Goal: Information Seeking & Learning: Learn about a topic

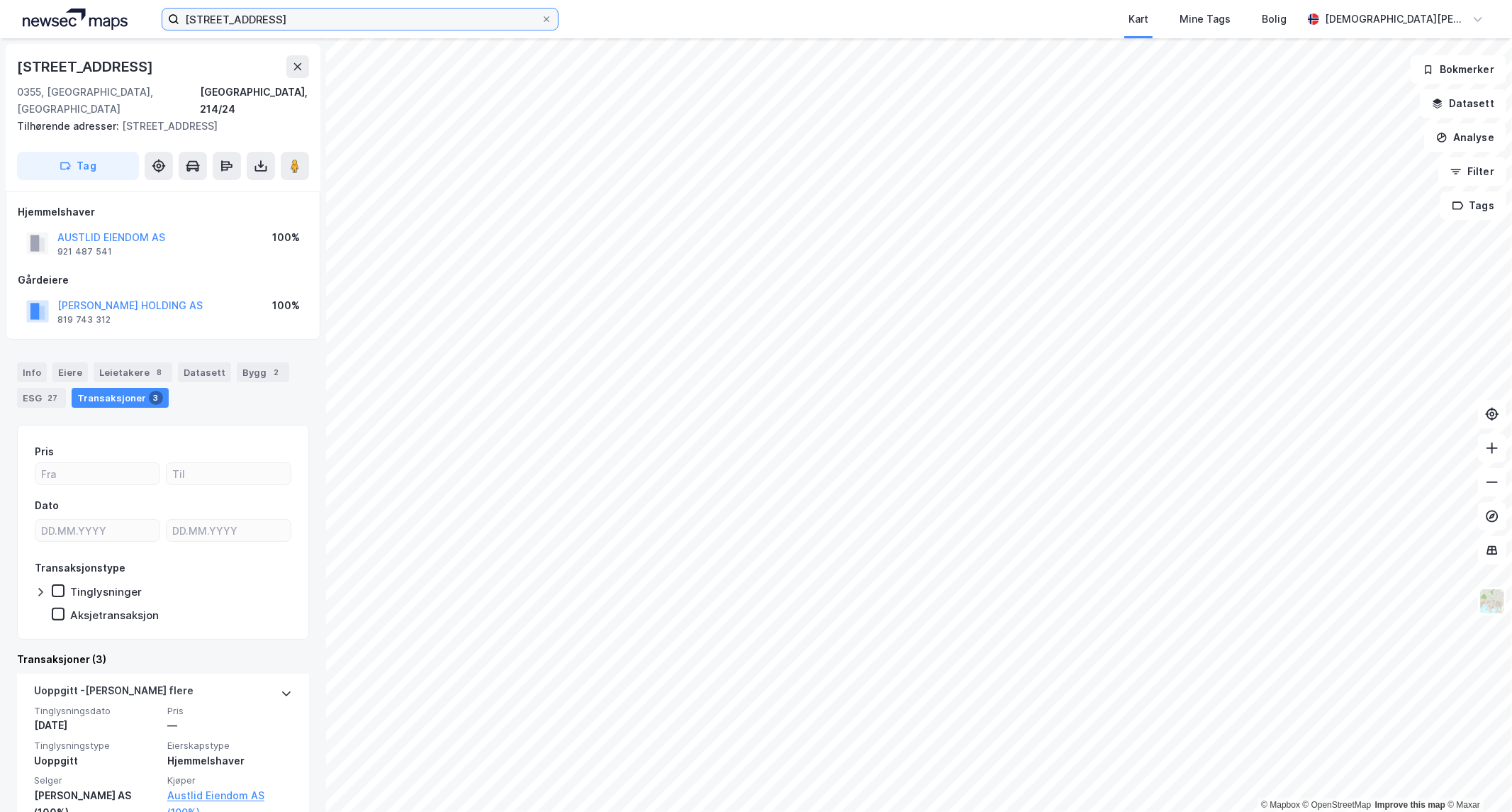
click at [344, 9] on input "[STREET_ADDRESS]" at bounding box center [360, 19] width 362 height 22
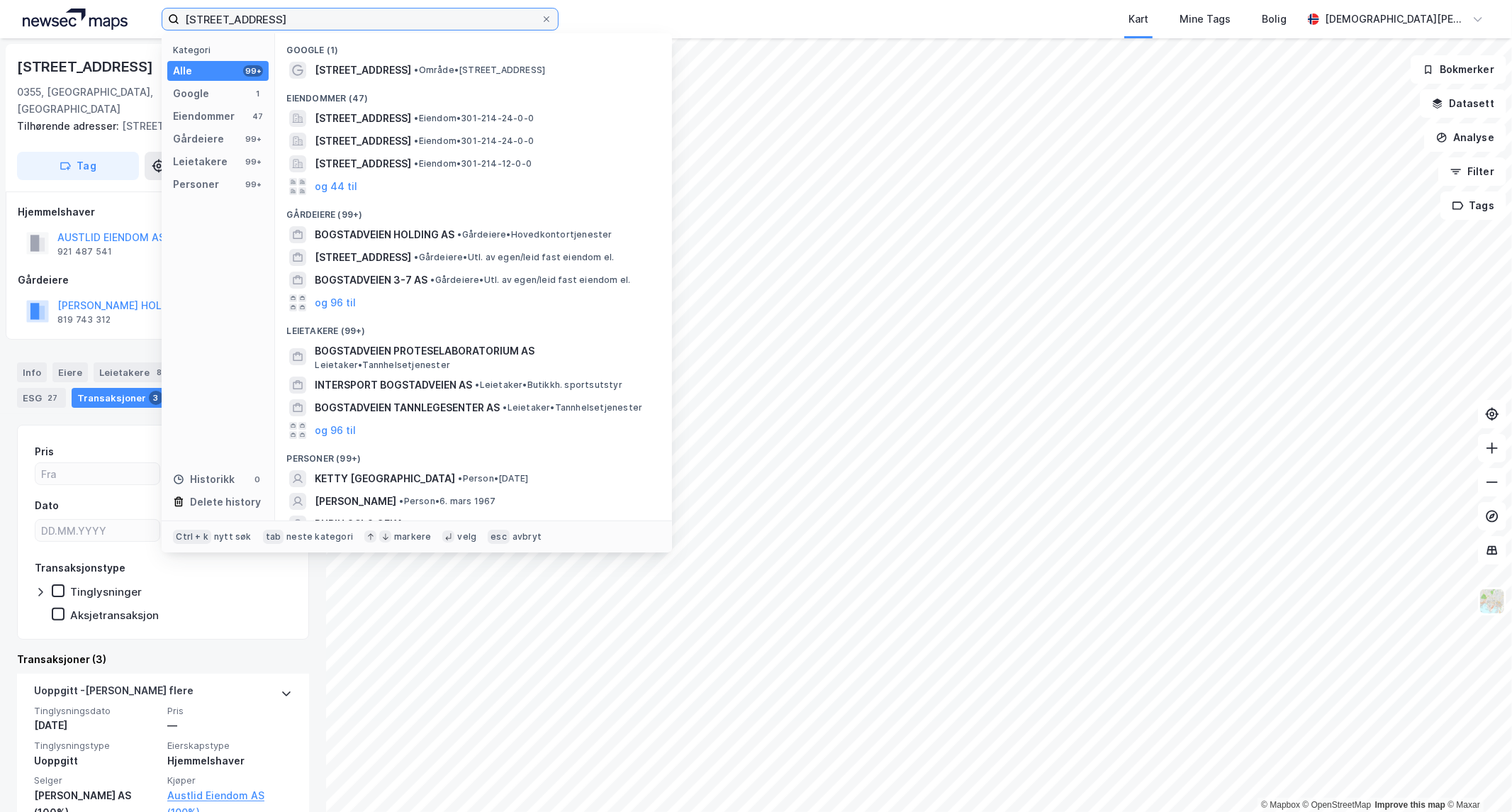
click at [344, 9] on input "[STREET_ADDRESS]" at bounding box center [360, 19] width 362 height 22
click at [344, 10] on input "[STREET_ADDRESS]" at bounding box center [360, 19] width 362 height 22
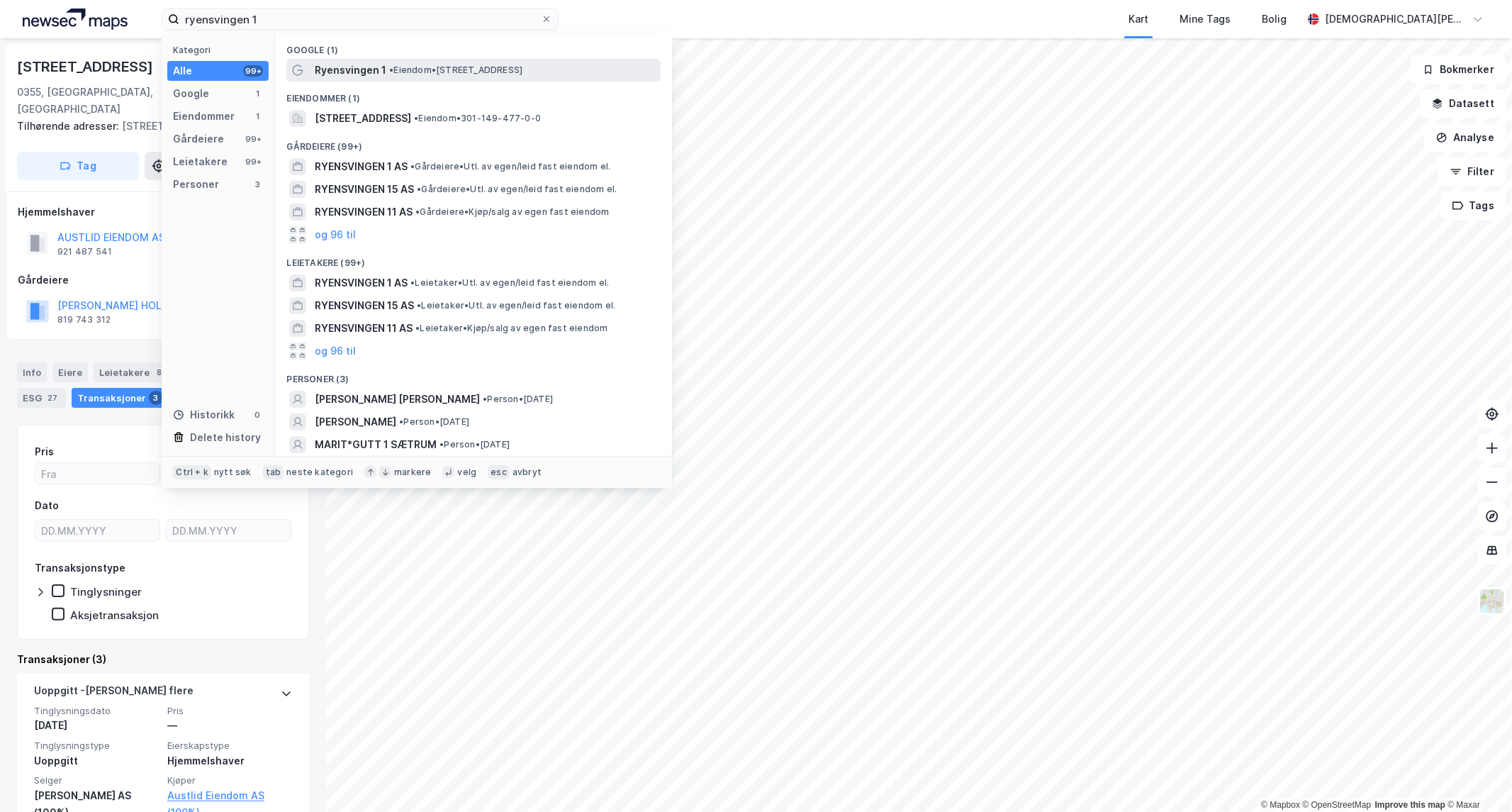
click at [381, 66] on span "Ryensvingen 1" at bounding box center [350, 70] width 72 height 17
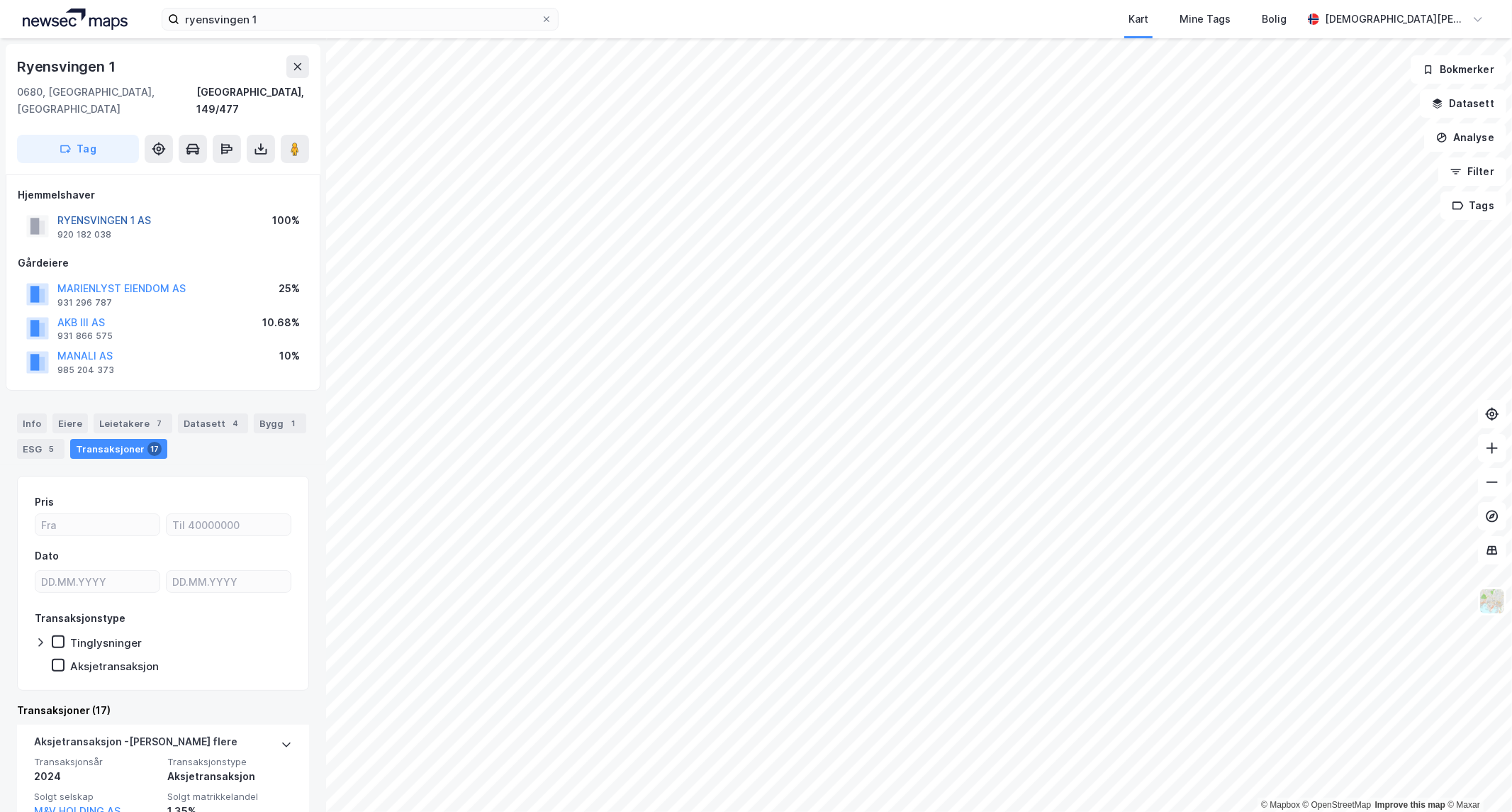
click at [0, 0] on button "RYENSVINGEN 1 AS" at bounding box center [0, 0] width 0 height 0
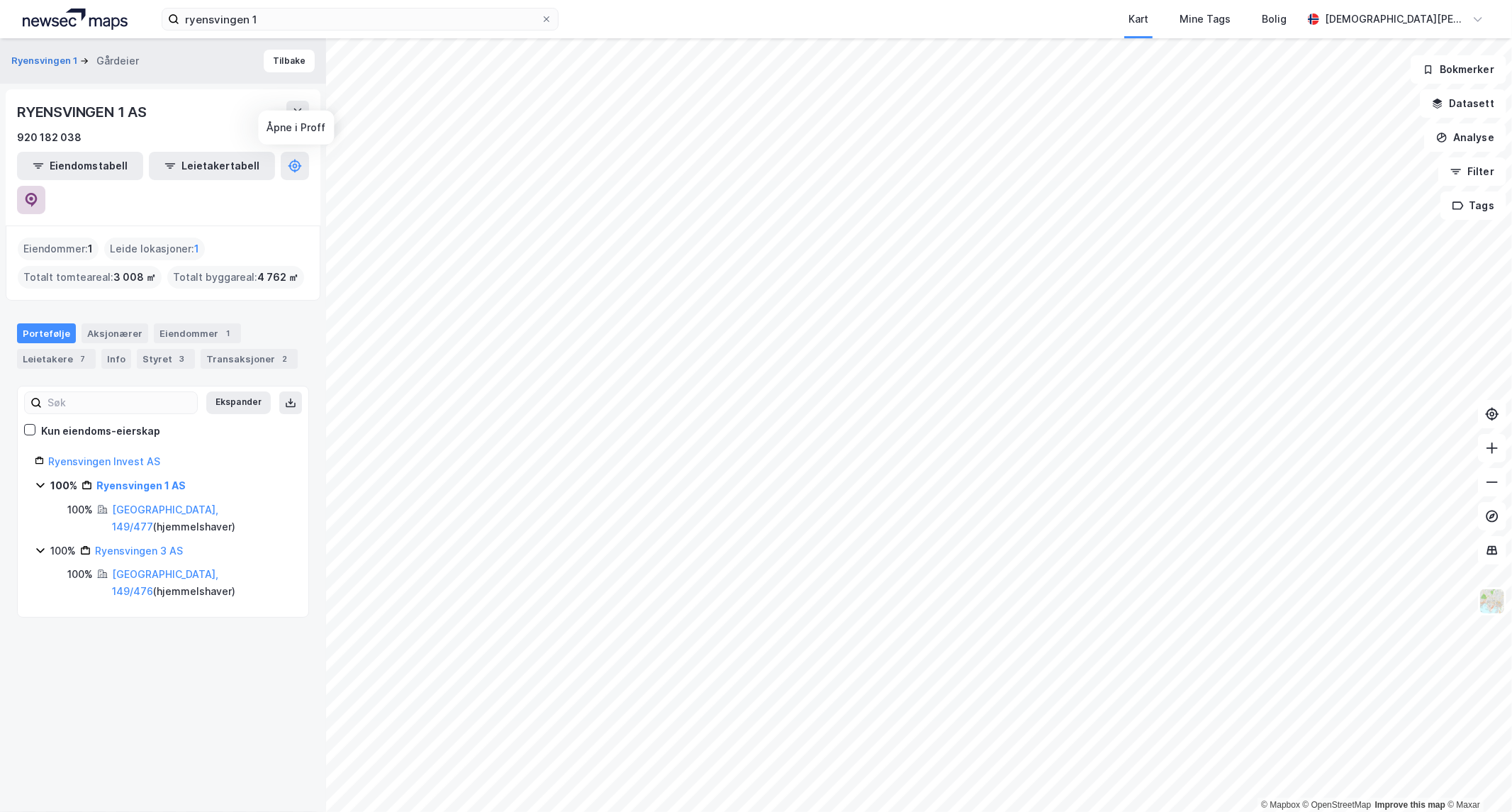
click at [39, 193] on icon at bounding box center [31, 200] width 14 height 14
click at [215, 349] on div "Transaksjoner 2" at bounding box center [249, 359] width 97 height 20
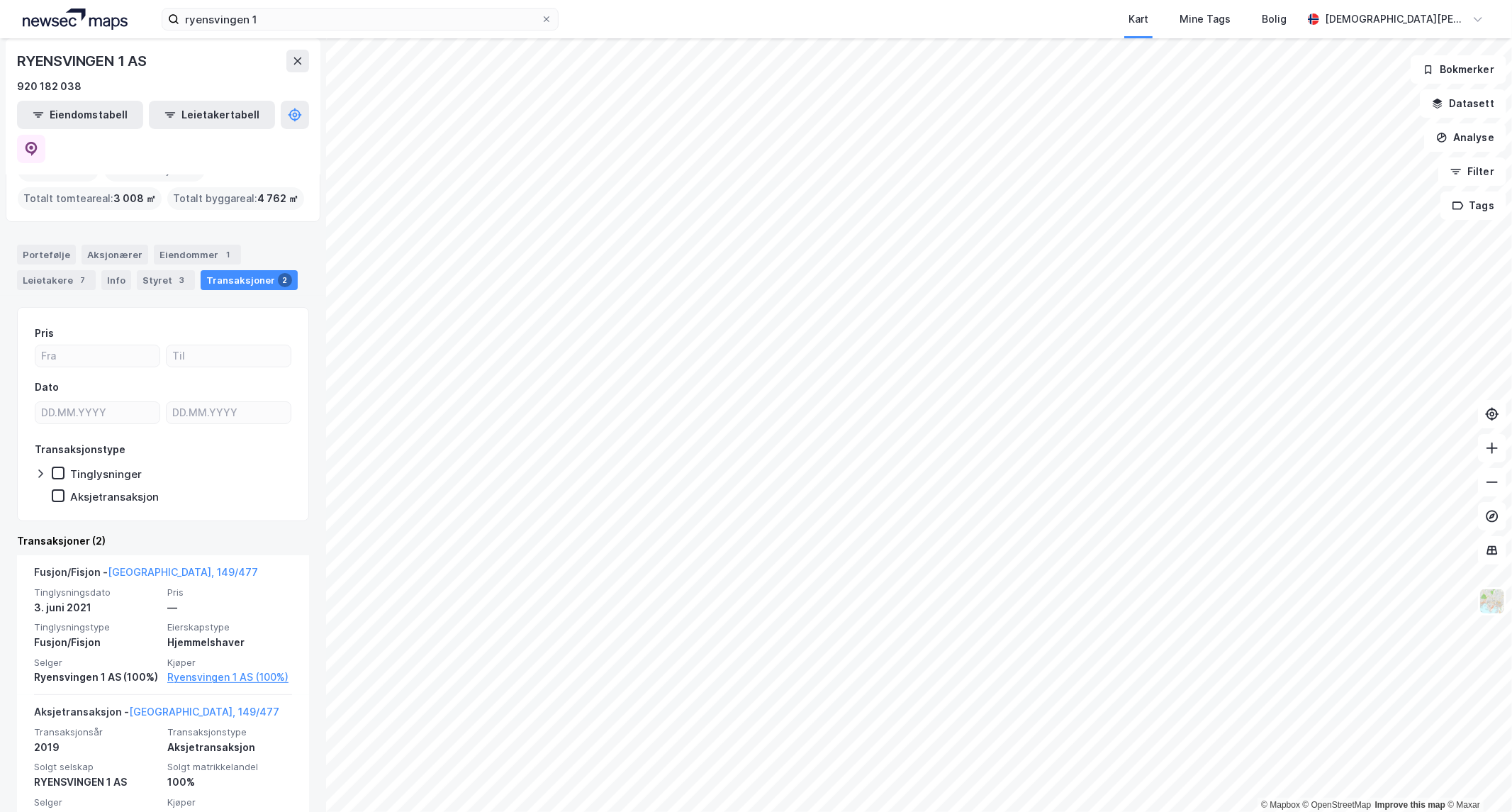
scroll to position [79, 0]
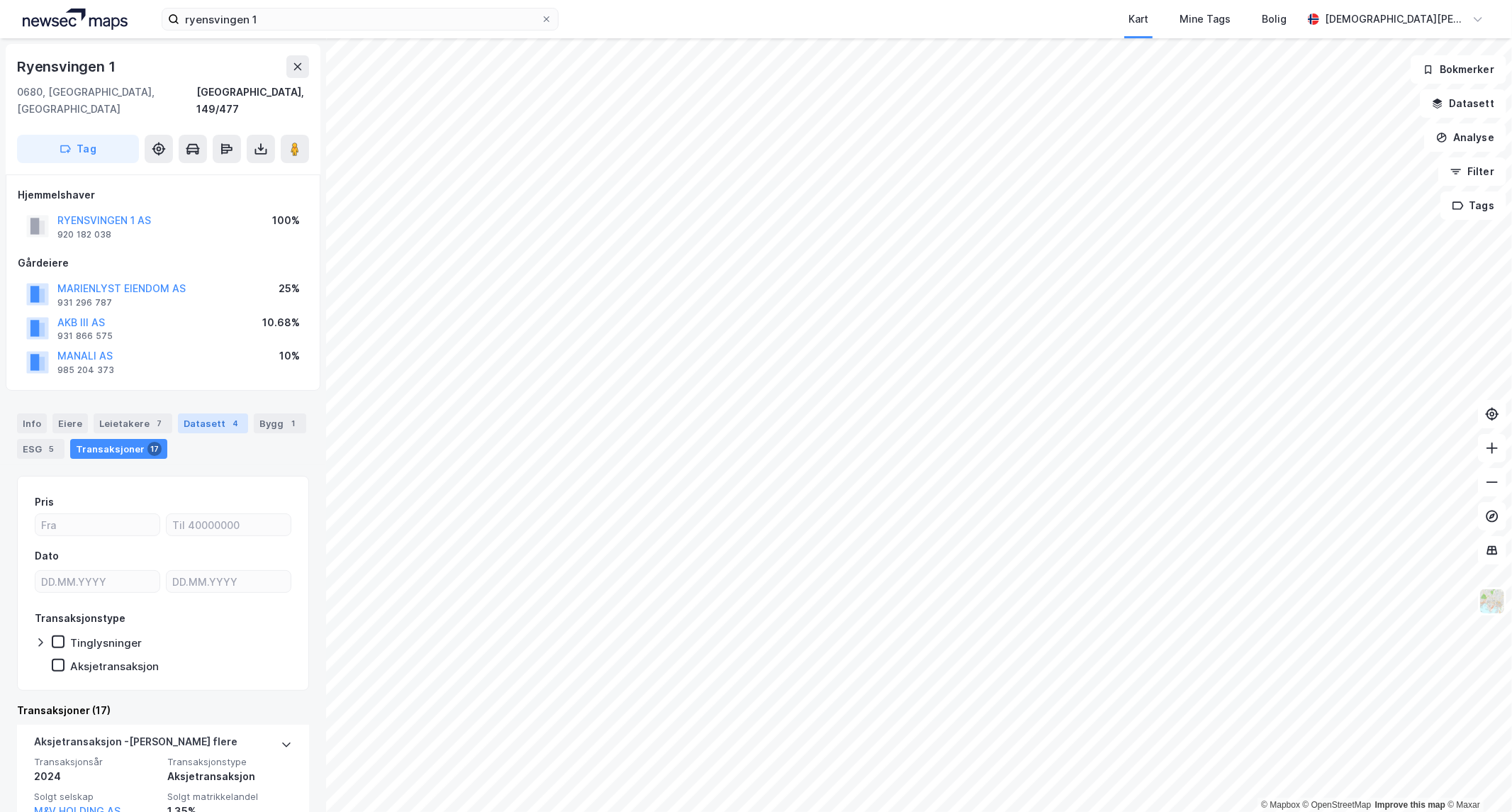
click at [228, 417] on div "4" at bounding box center [235, 424] width 14 height 14
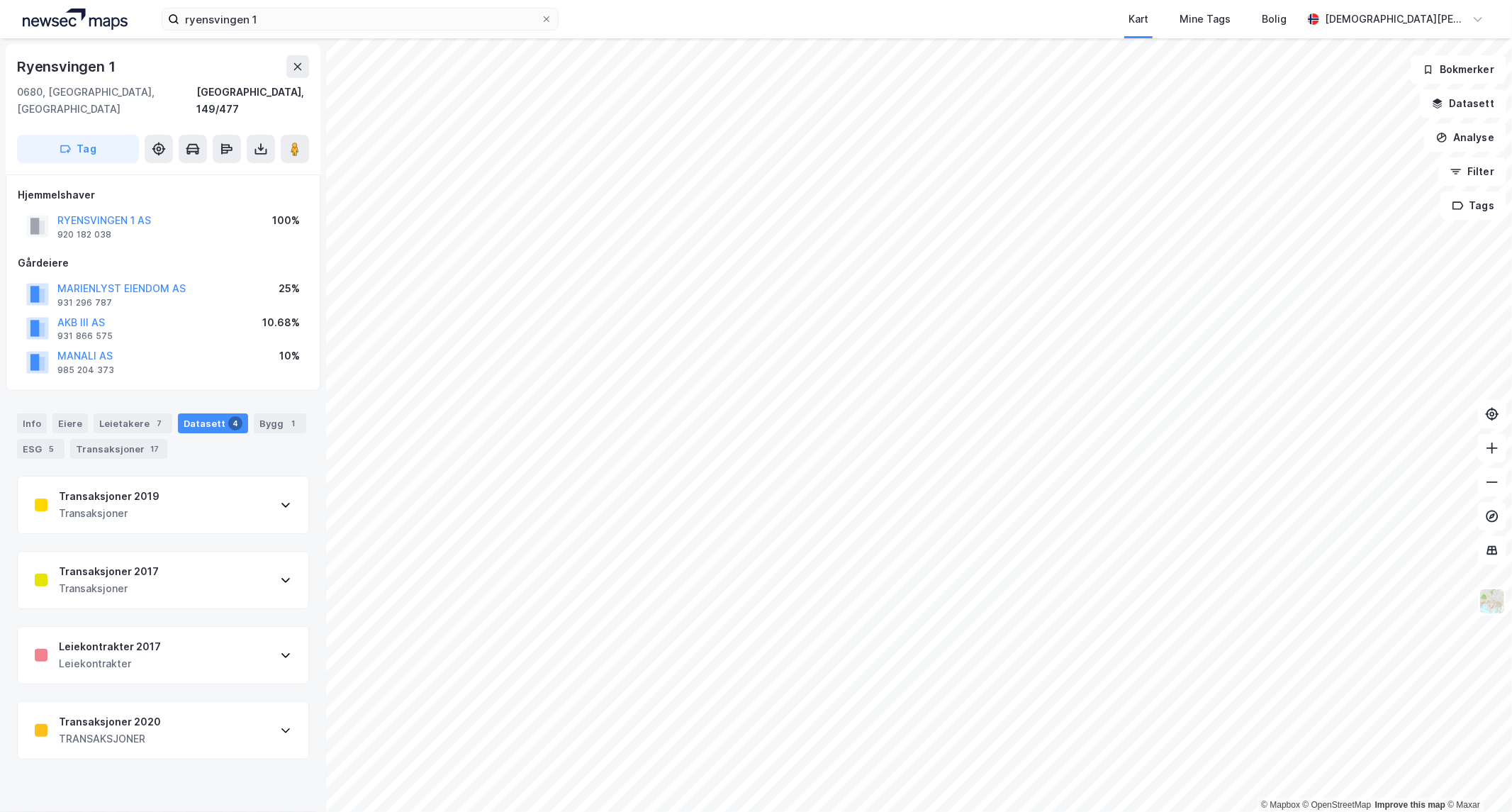
click at [224, 722] on div "Transaksjoner 2020 TRANSAKSJONER" at bounding box center [163, 731] width 291 height 57
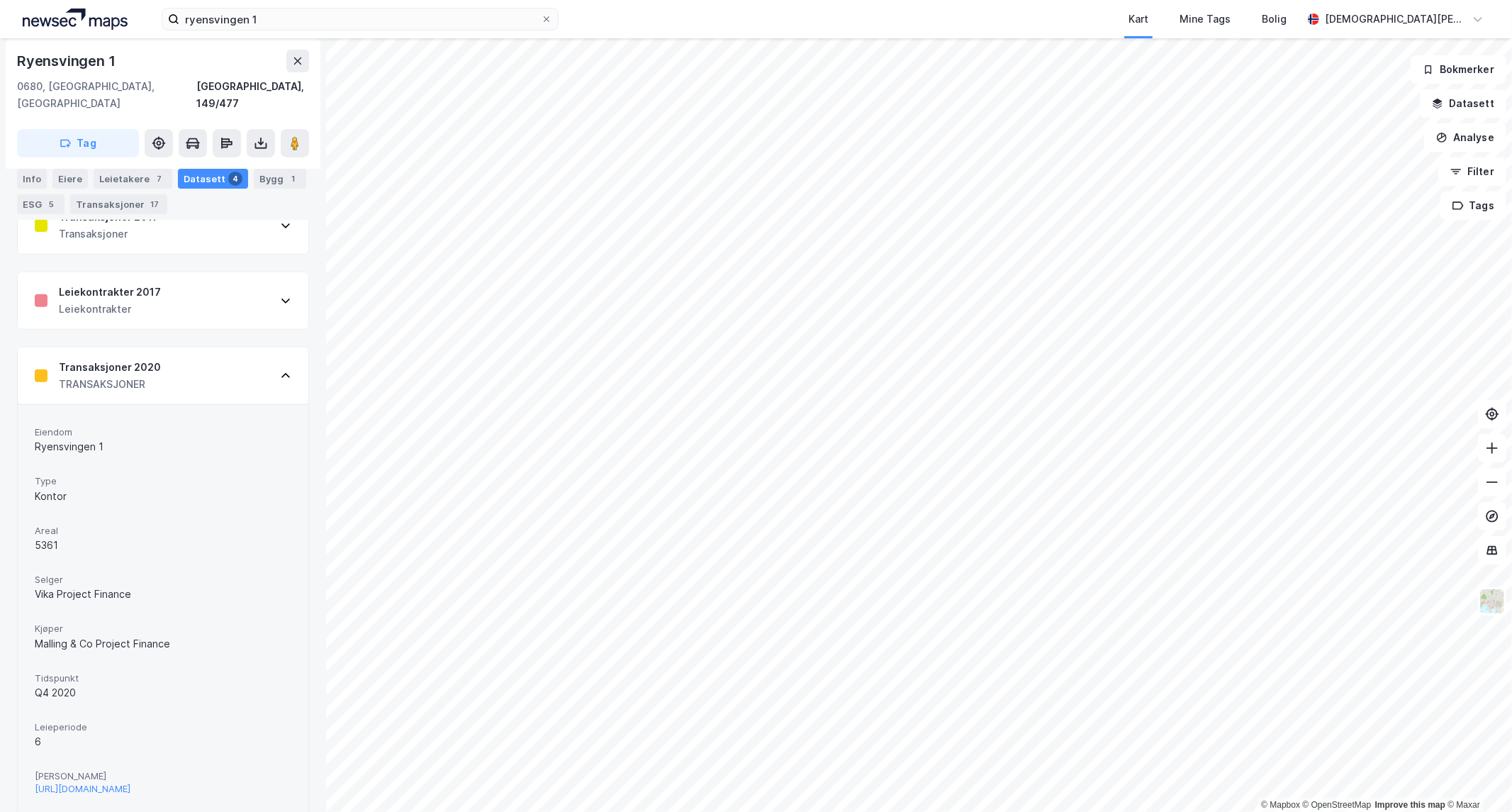
scroll to position [372, 0]
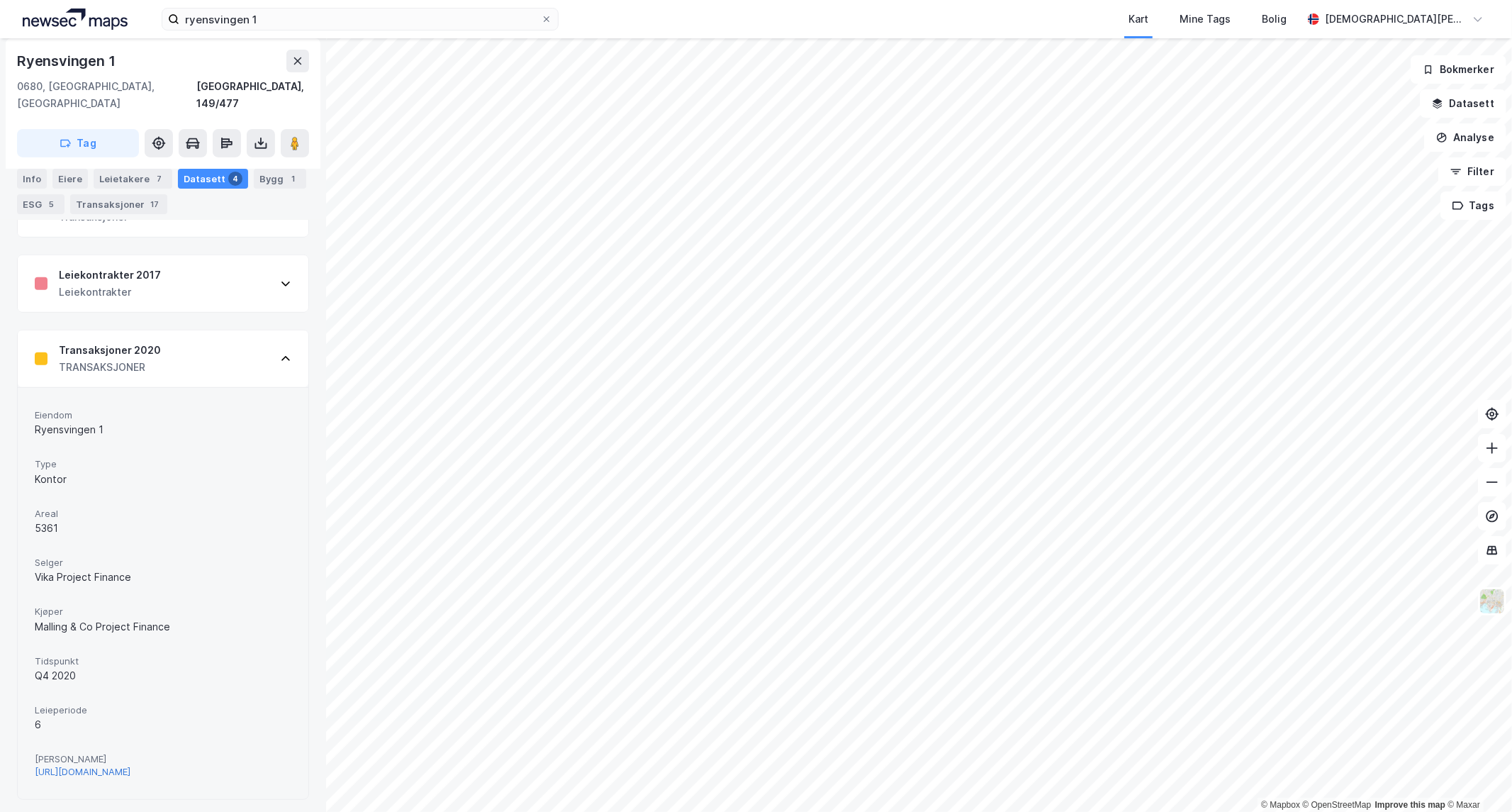
click at [130, 766] on div "[URL][DOMAIN_NAME]" at bounding box center [83, 773] width 96 height 12
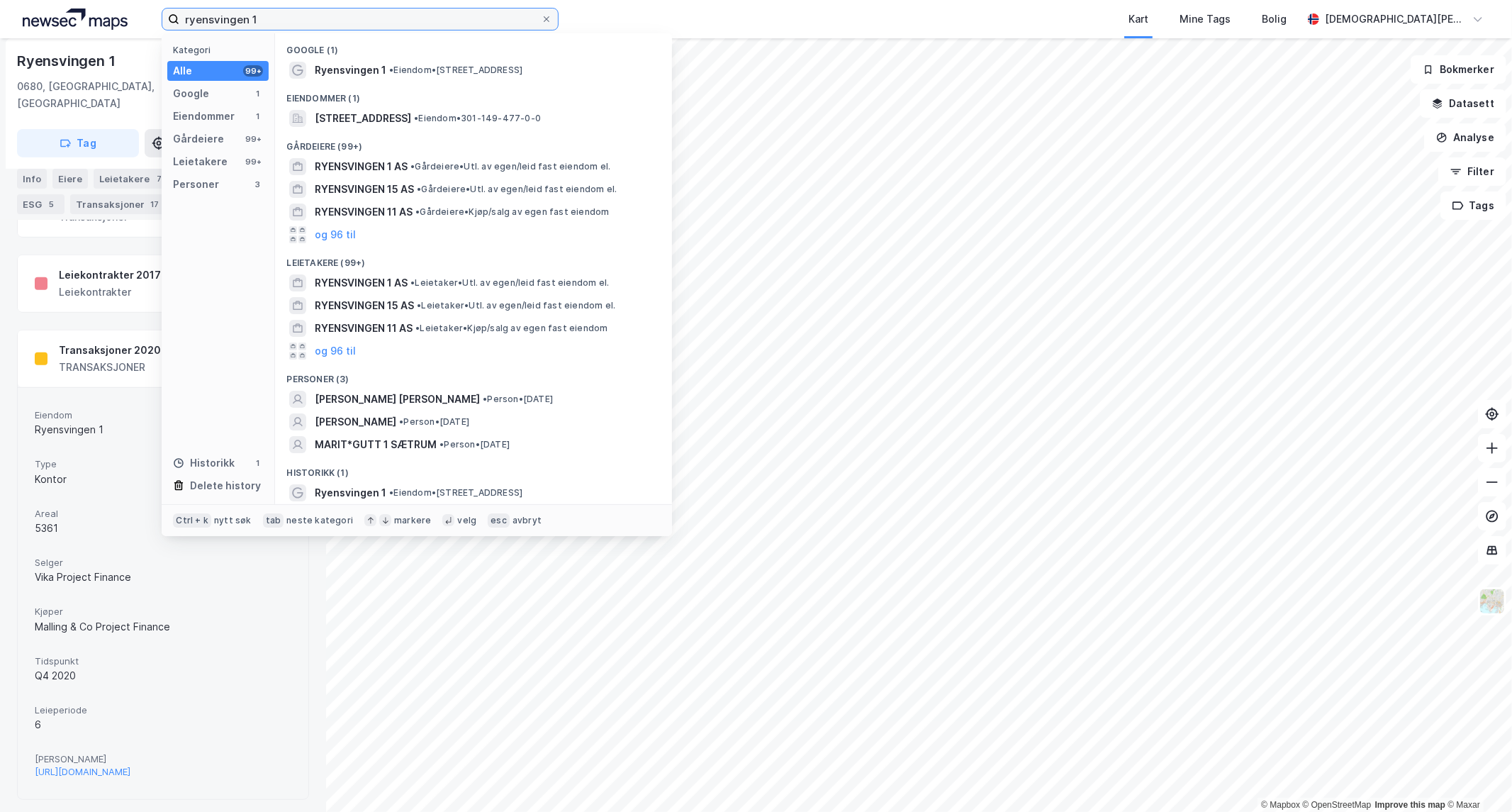
click at [489, 22] on input "ryensvingen 1" at bounding box center [360, 19] width 362 height 22
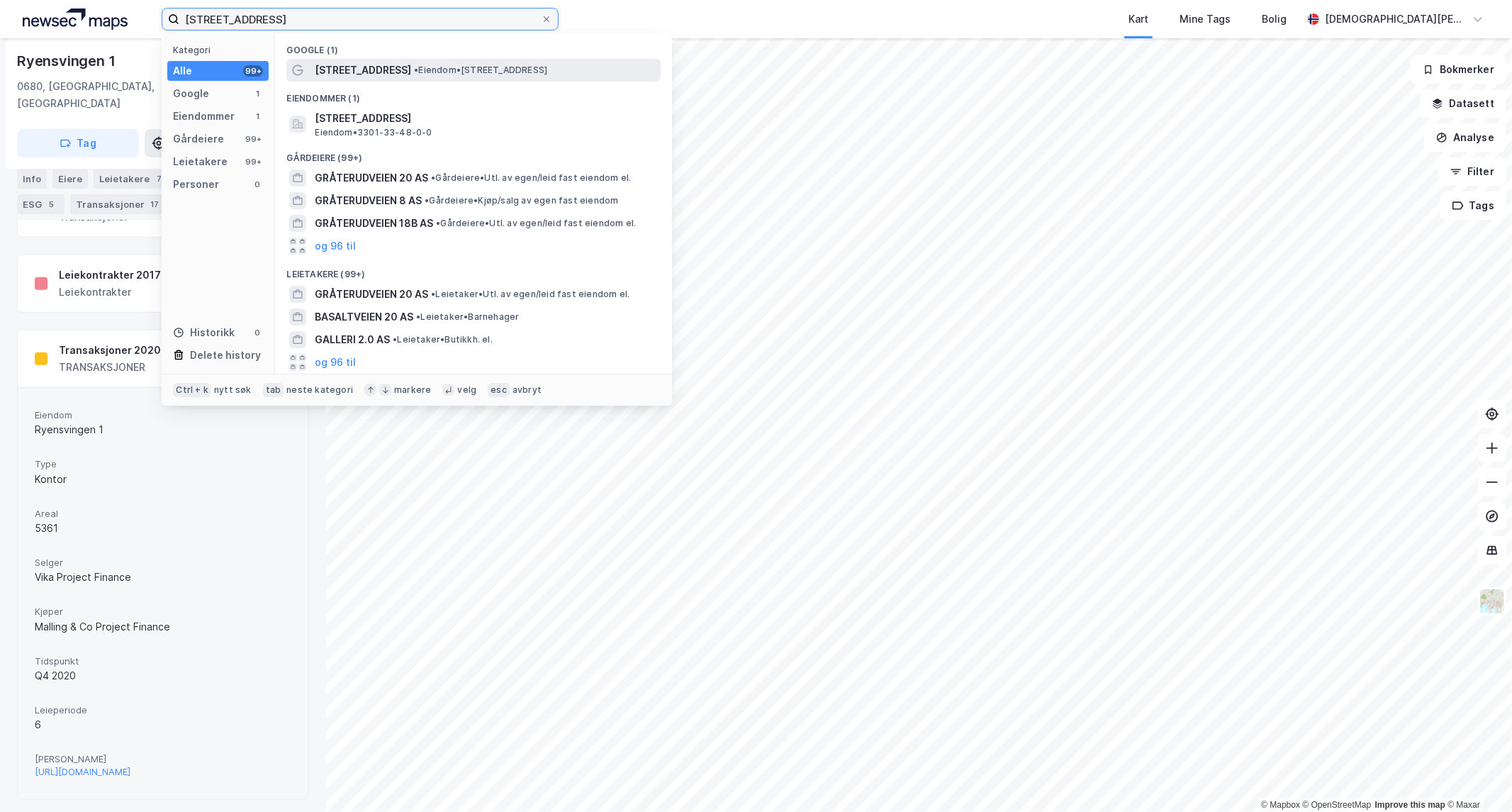
type input "[STREET_ADDRESS]"
click at [471, 75] on span "• Eiendom • [STREET_ADDRESS]" at bounding box center [481, 70] width 133 height 12
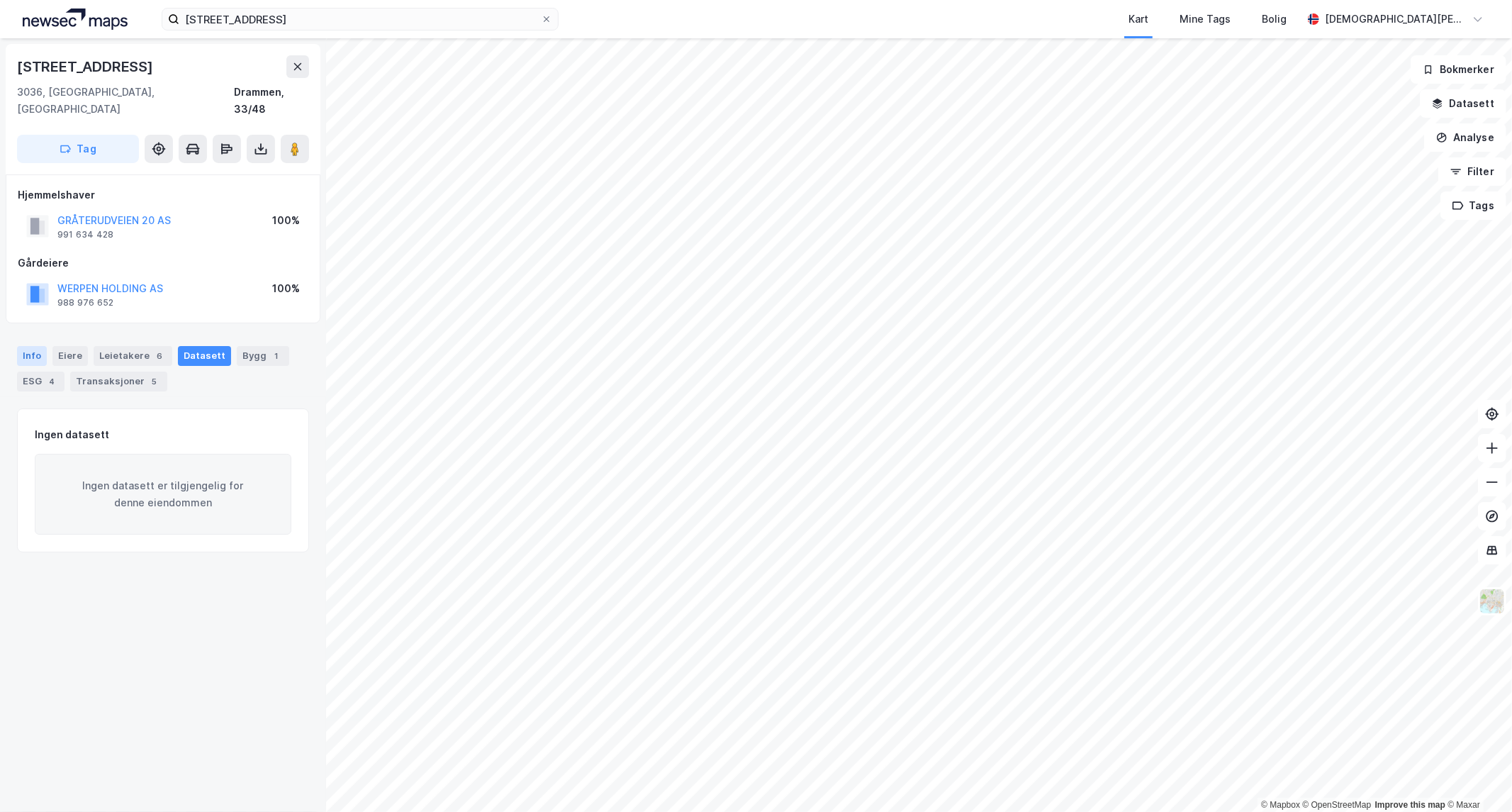
click at [26, 347] on div "Info" at bounding box center [32, 357] width 30 height 20
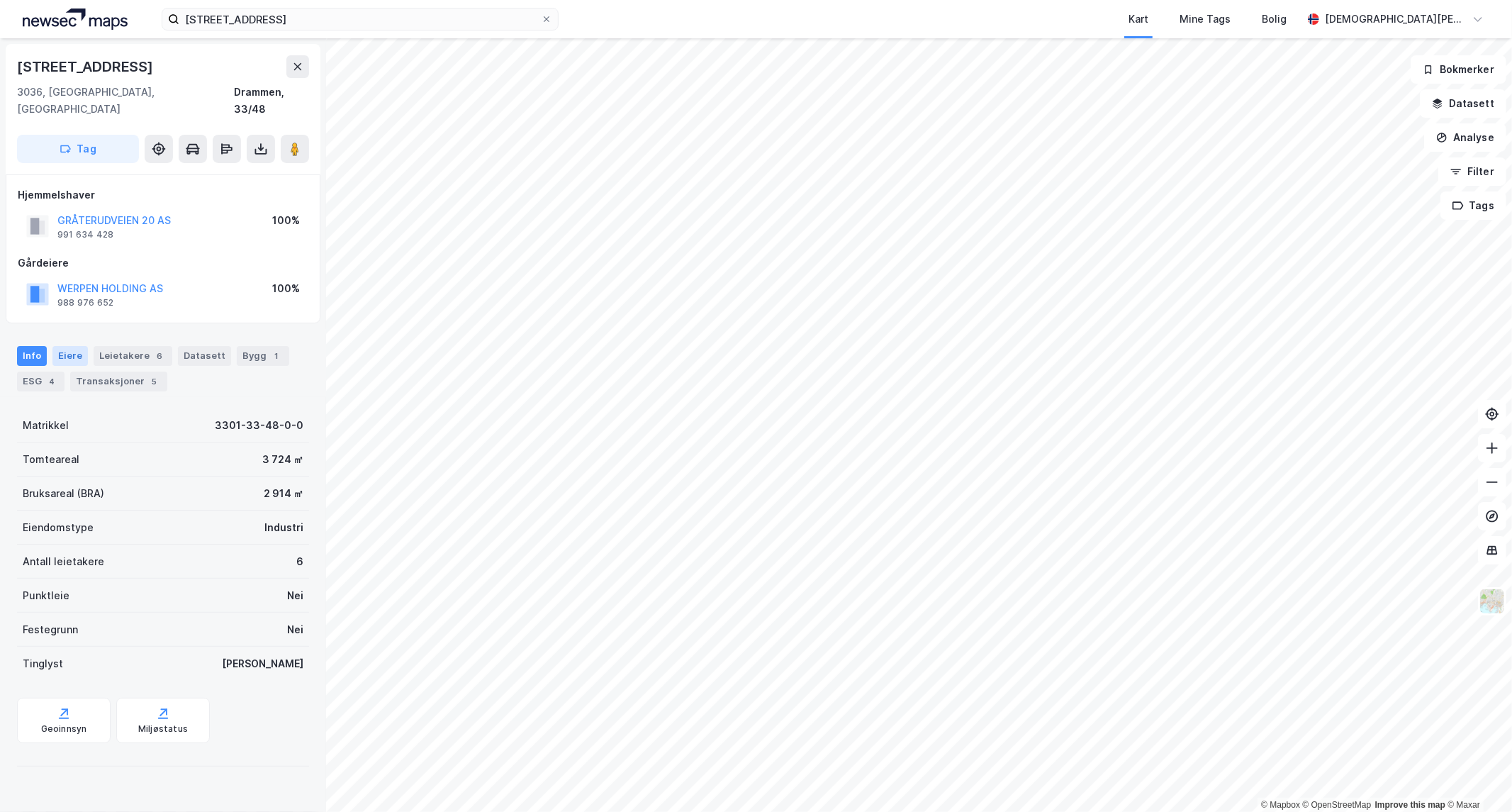
click at [66, 347] on div "Eiere" at bounding box center [70, 357] width 35 height 20
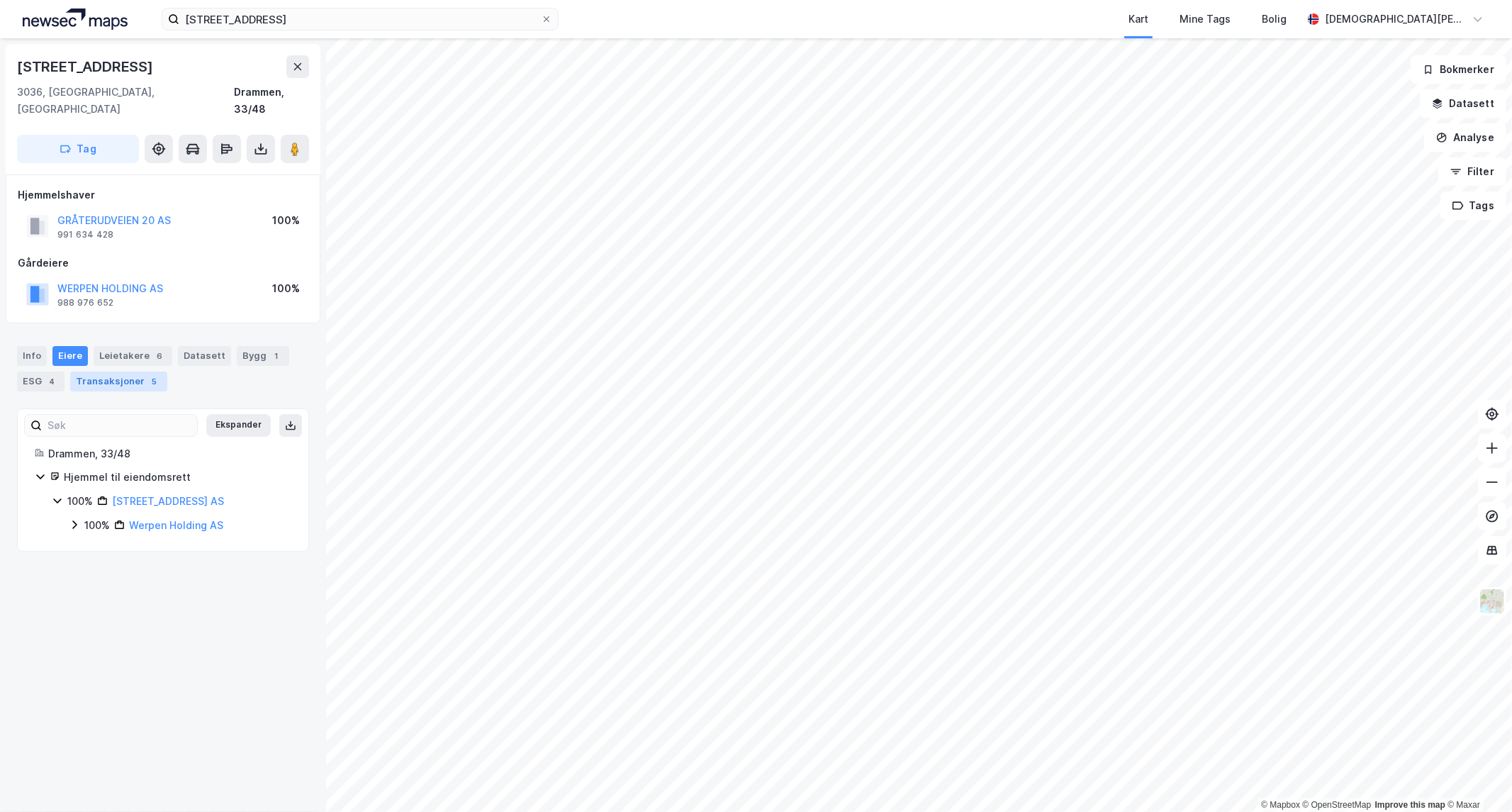
click at [106, 372] on div "Transaksjoner 5" at bounding box center [119, 382] width 97 height 20
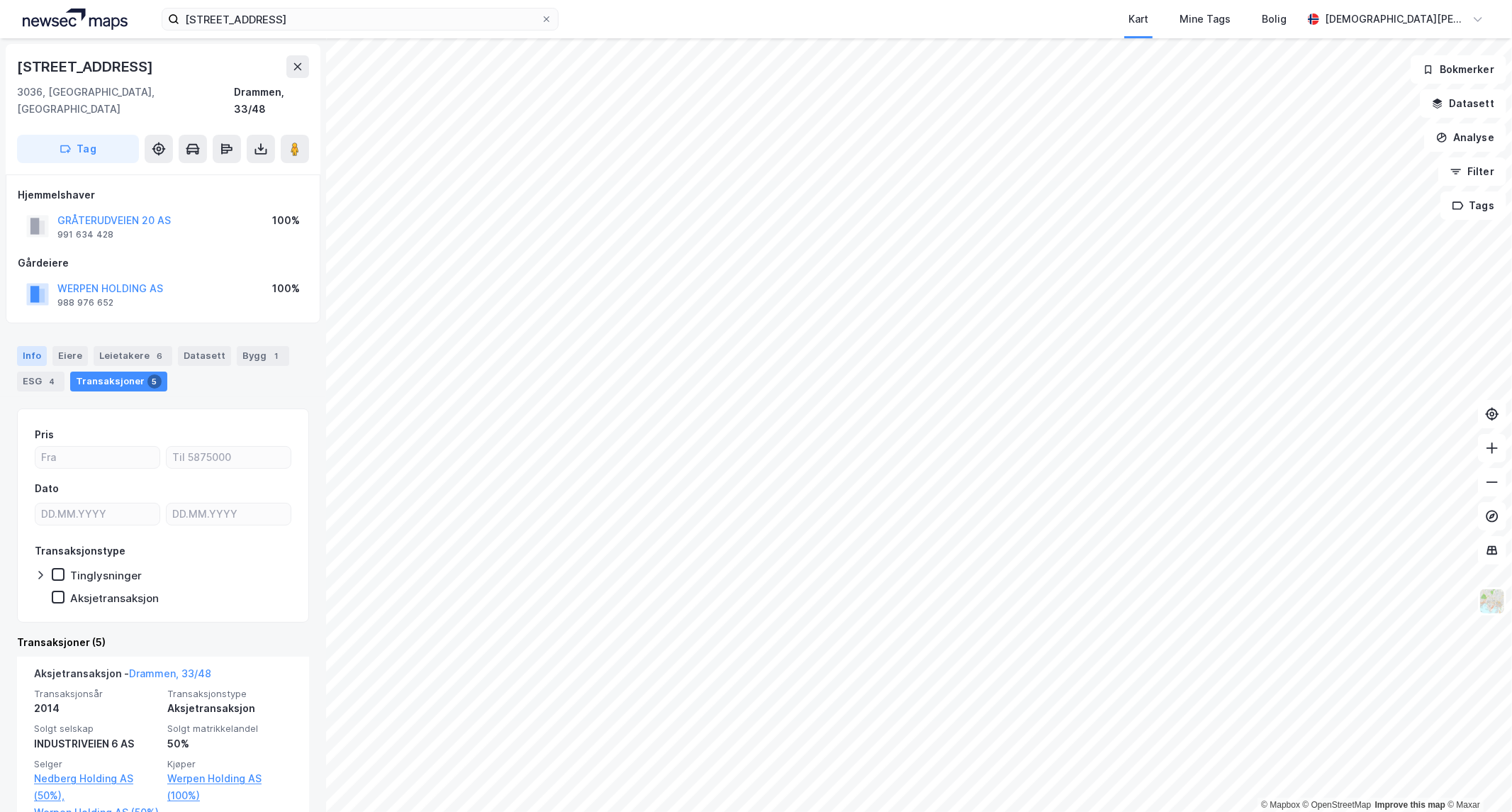
click at [29, 347] on div "Info" at bounding box center [32, 357] width 30 height 20
